Goal: Navigation & Orientation: Understand site structure

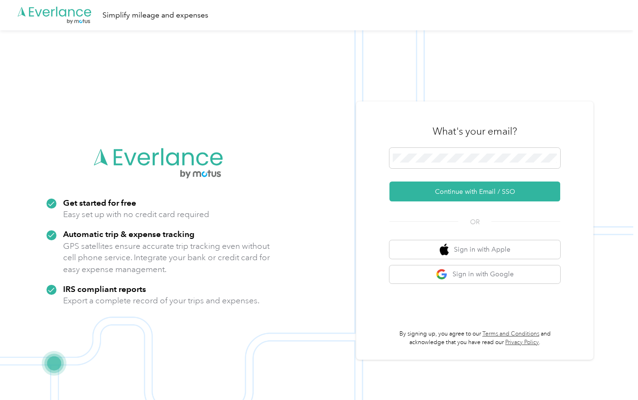
click at [437, 181] on form "Continue with Email / SSO" at bounding box center [474, 175] width 171 height 54
click at [438, 203] on div "What's your email? Continue with Email / SSO OR Sign in with Apple Sign in with…" at bounding box center [474, 231] width 171 height 232
click at [439, 203] on div "What's your email? Continue with Email / SSO OR Sign in with Apple Sign in with…" at bounding box center [474, 231] width 171 height 232
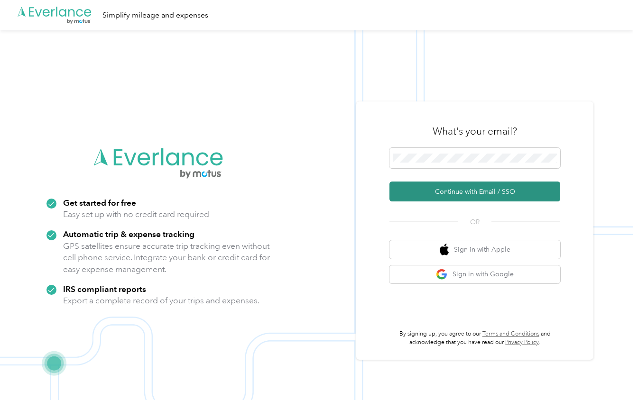
click at [440, 200] on button "Continue with Email / SSO" at bounding box center [474, 192] width 171 height 20
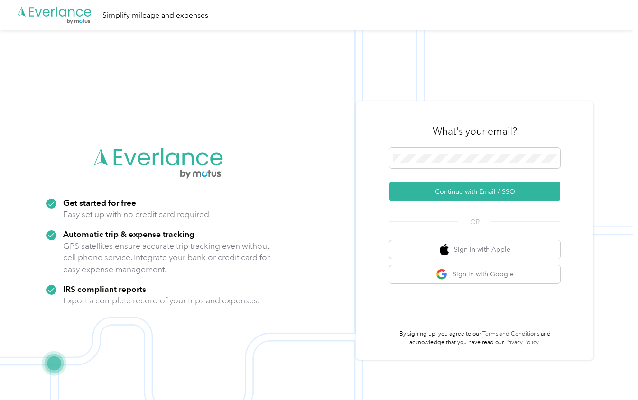
scroll to position [-1, 0]
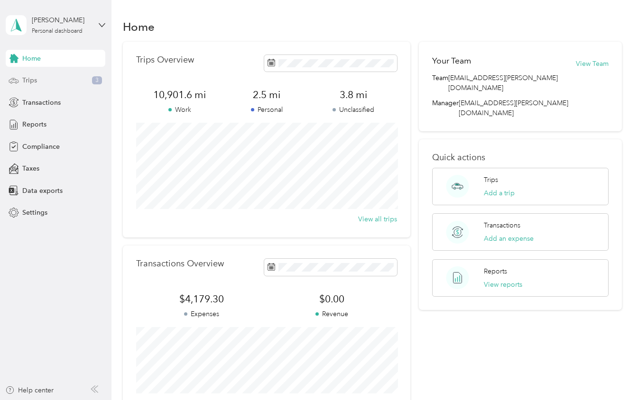
click at [63, 88] on div "Trips 3" at bounding box center [56, 80] width 100 height 17
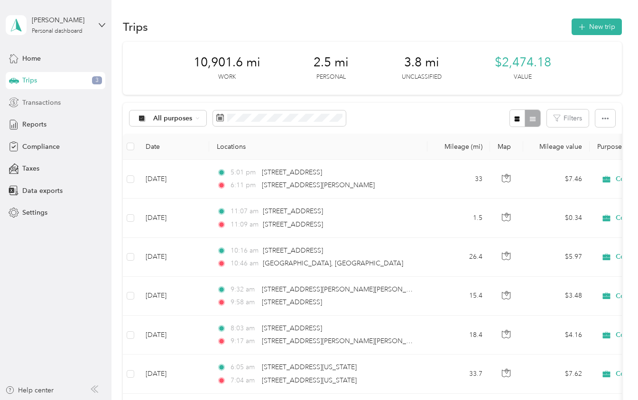
click at [46, 106] on span "Transactions" at bounding box center [41, 103] width 38 height 10
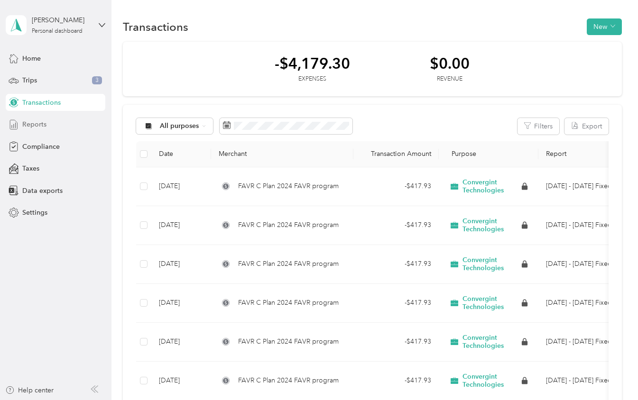
click at [45, 128] on span "Reports" at bounding box center [34, 125] width 24 height 10
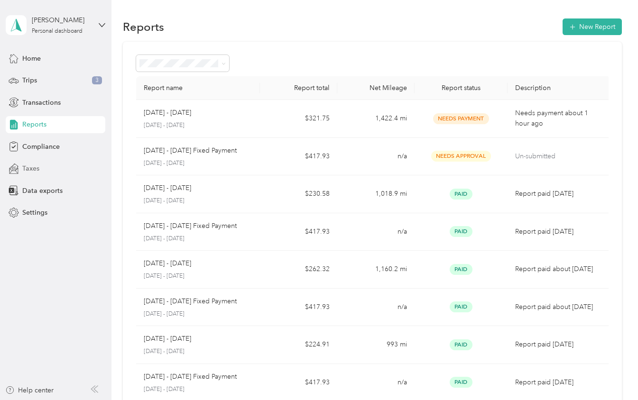
click at [38, 165] on span "Taxes" at bounding box center [30, 169] width 17 height 10
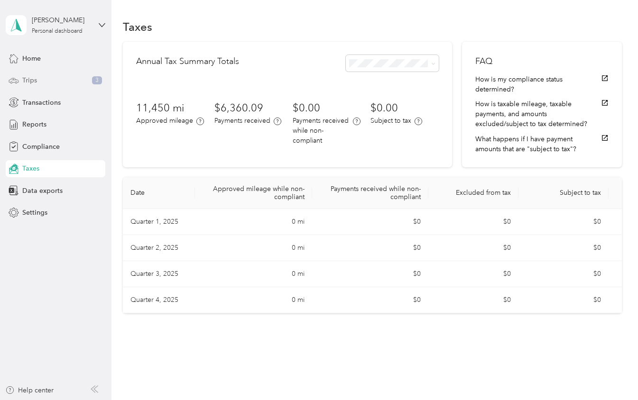
click at [47, 85] on div "Trips 3" at bounding box center [56, 80] width 100 height 17
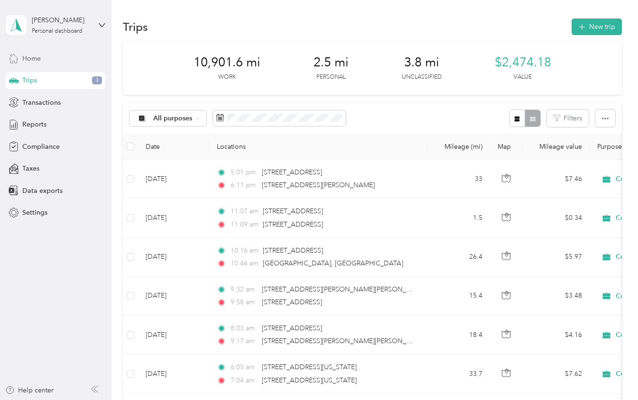
click at [52, 65] on div "Home" at bounding box center [56, 58] width 100 height 17
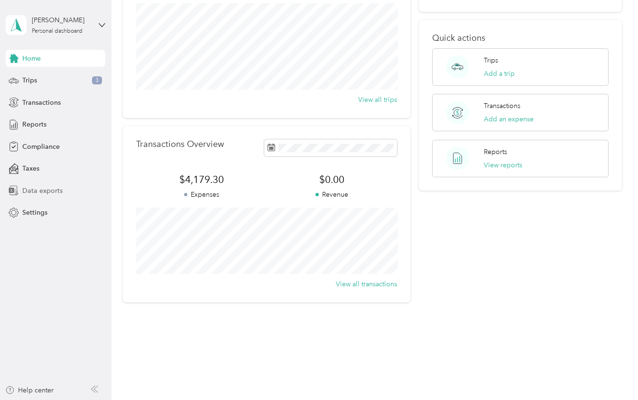
scroll to position [120, 0]
click at [46, 152] on div "Compliance" at bounding box center [56, 146] width 100 height 17
